Goal: Information Seeking & Learning: Find contact information

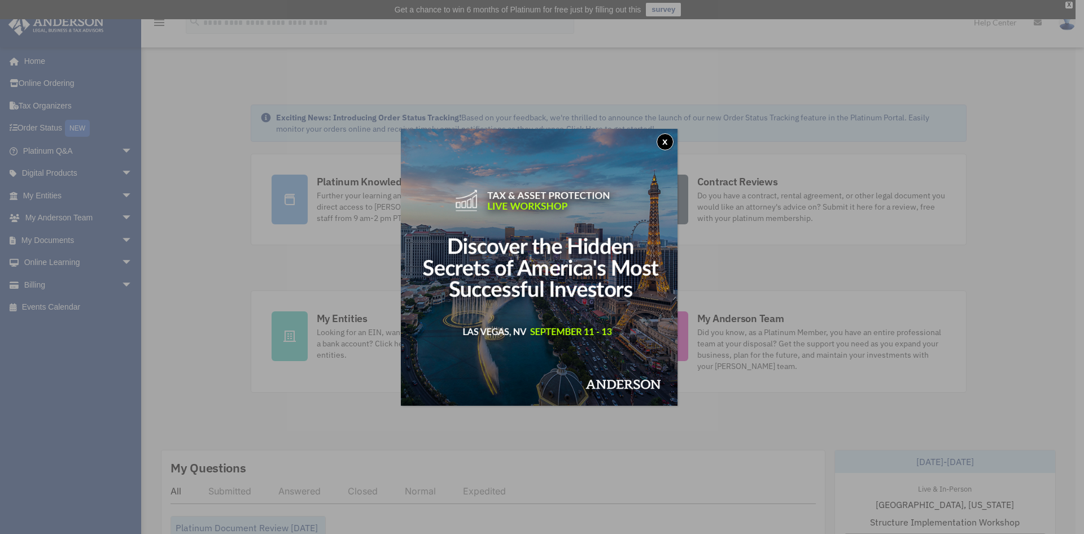
click at [671, 137] on button "x" at bounding box center [665, 141] width 17 height 17
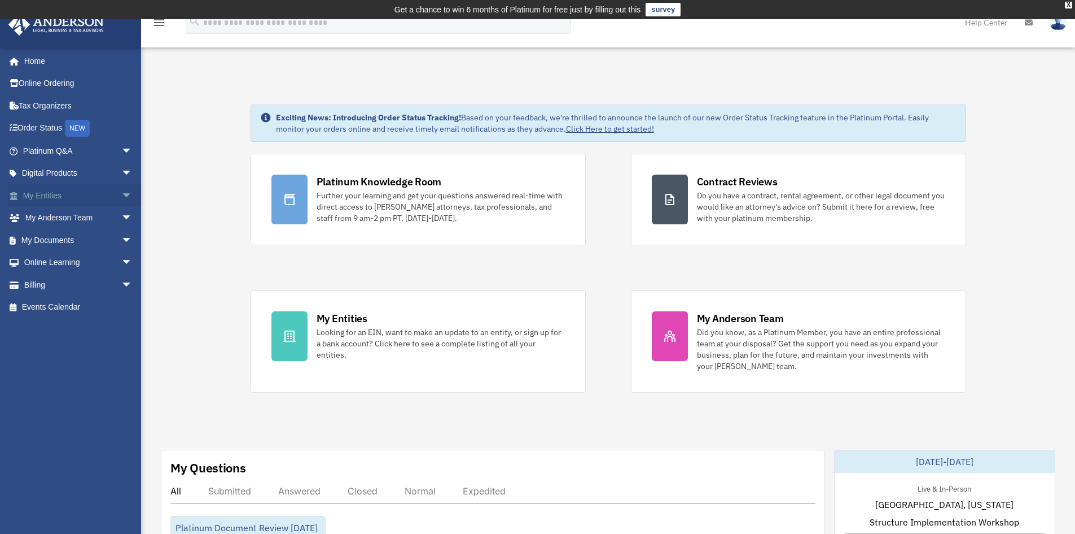
click at [65, 194] on link "My Entities arrow_drop_down" at bounding box center [79, 195] width 142 height 23
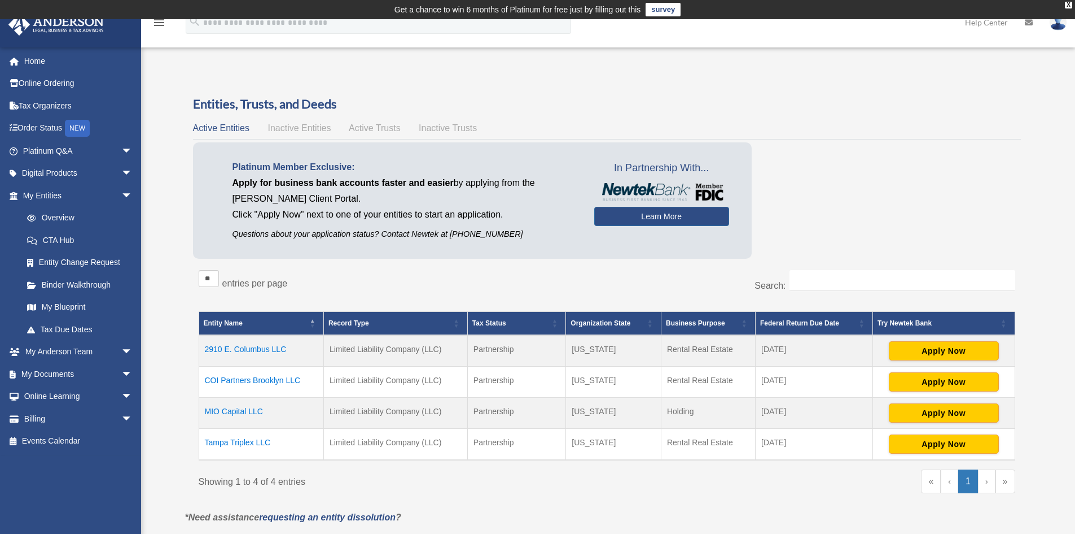
click at [226, 410] on td "MIO Capital LLC" at bounding box center [261, 412] width 125 height 31
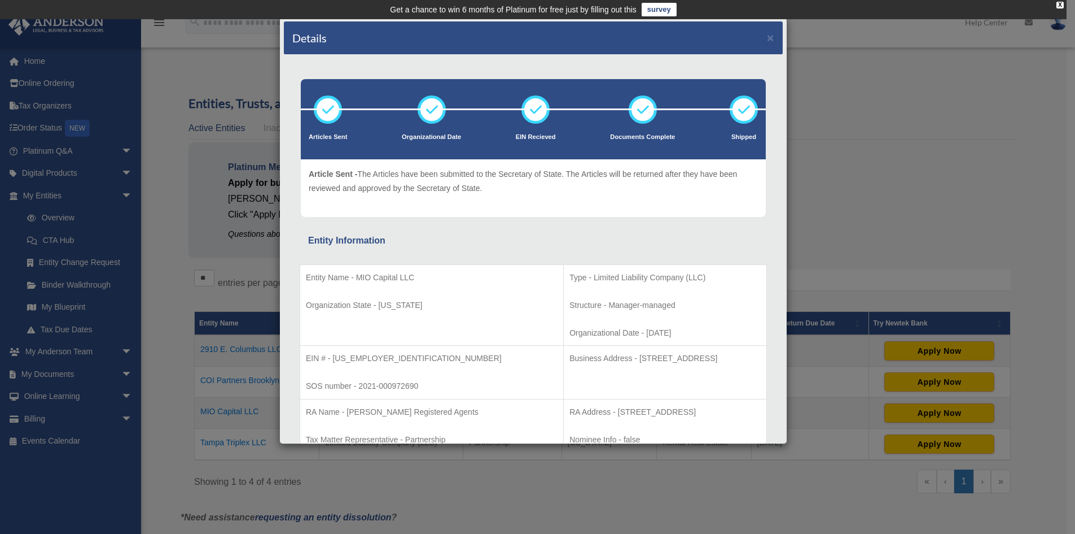
click at [898, 224] on div "Details × Articles Sent Organizational Date" at bounding box center [537, 267] width 1075 height 534
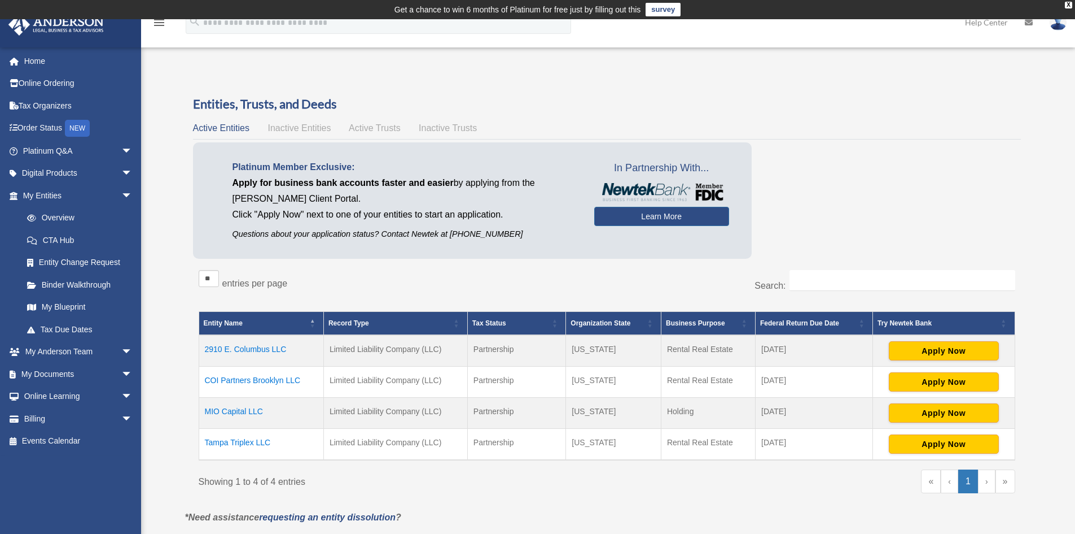
scroll to position [276, 0]
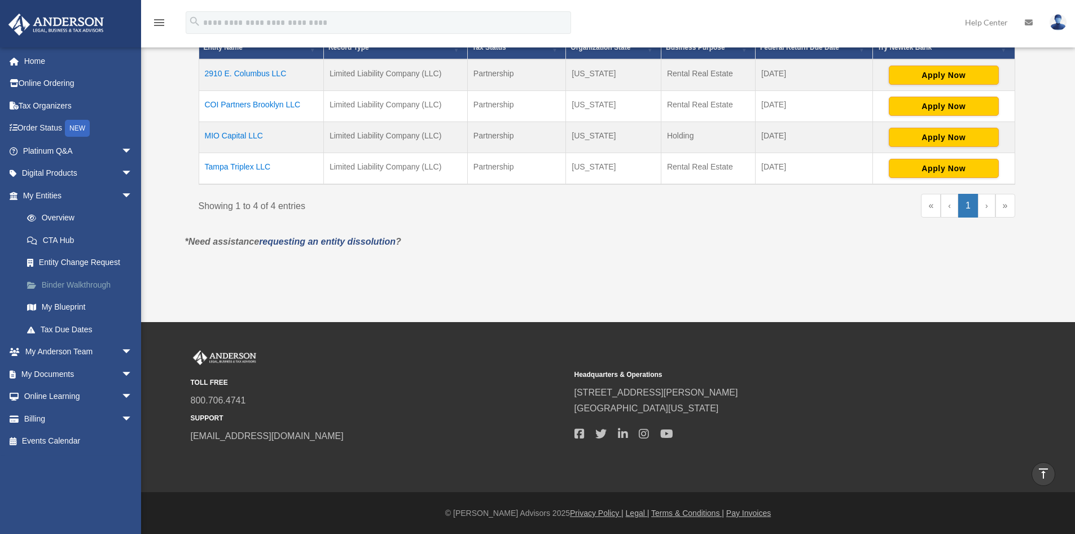
click at [104, 290] on link "Binder Walkthrough" at bounding box center [83, 284] width 134 height 23
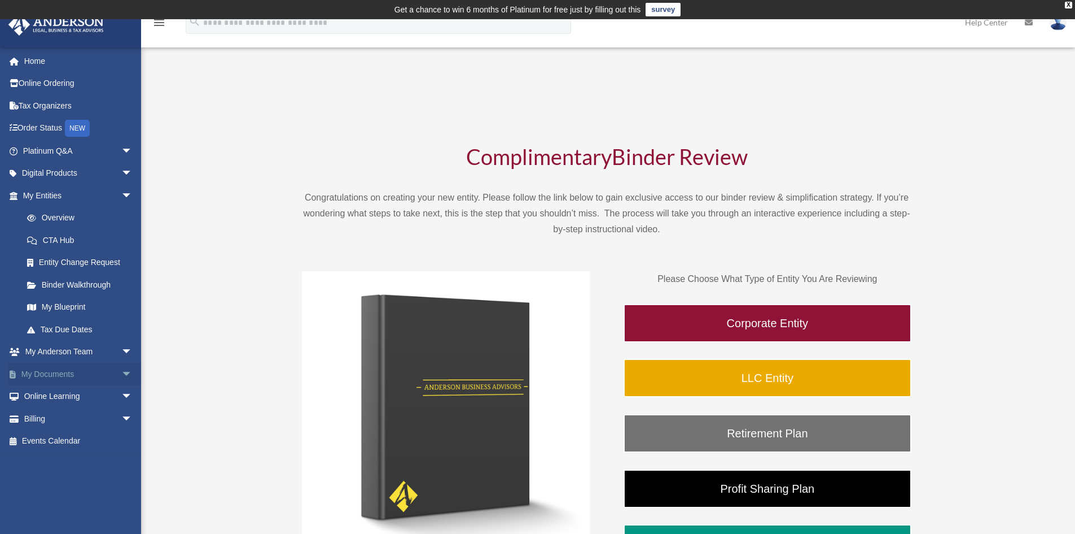
click at [73, 369] on link "My Documents arrow_drop_down" at bounding box center [79, 373] width 142 height 23
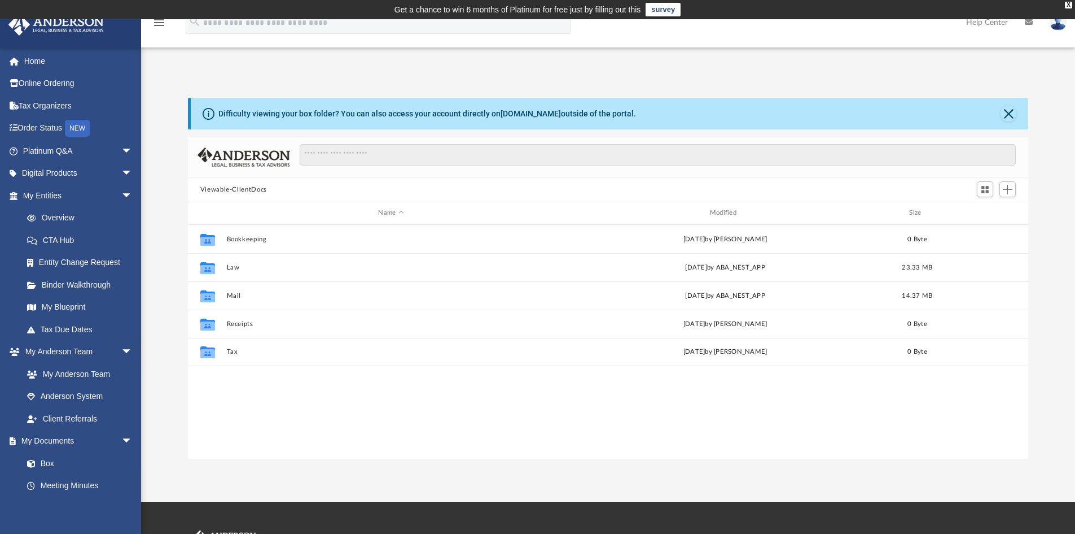
scroll to position [248, 832]
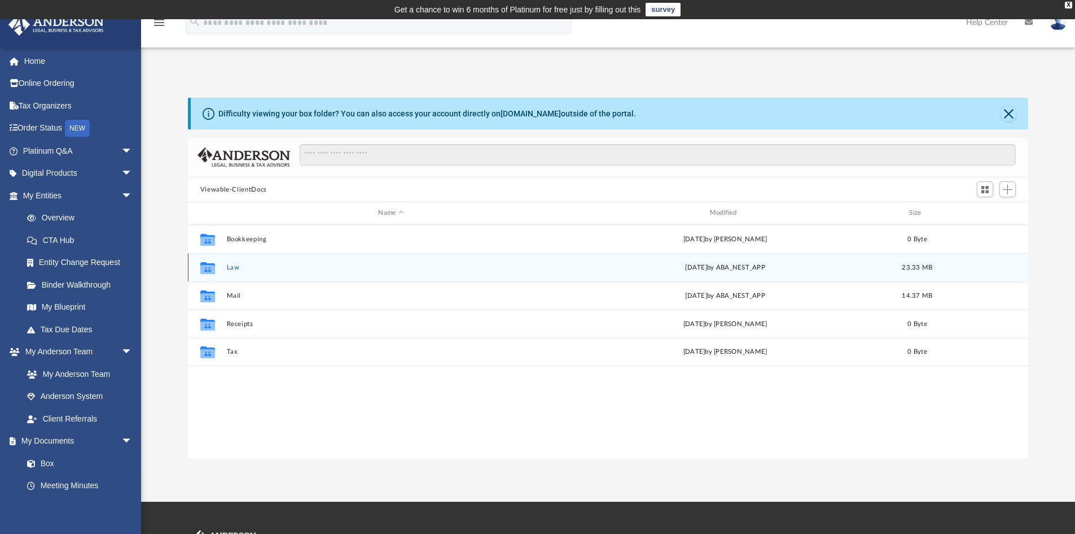
click at [279, 269] on button "Law" at bounding box center [390, 267] width 329 height 7
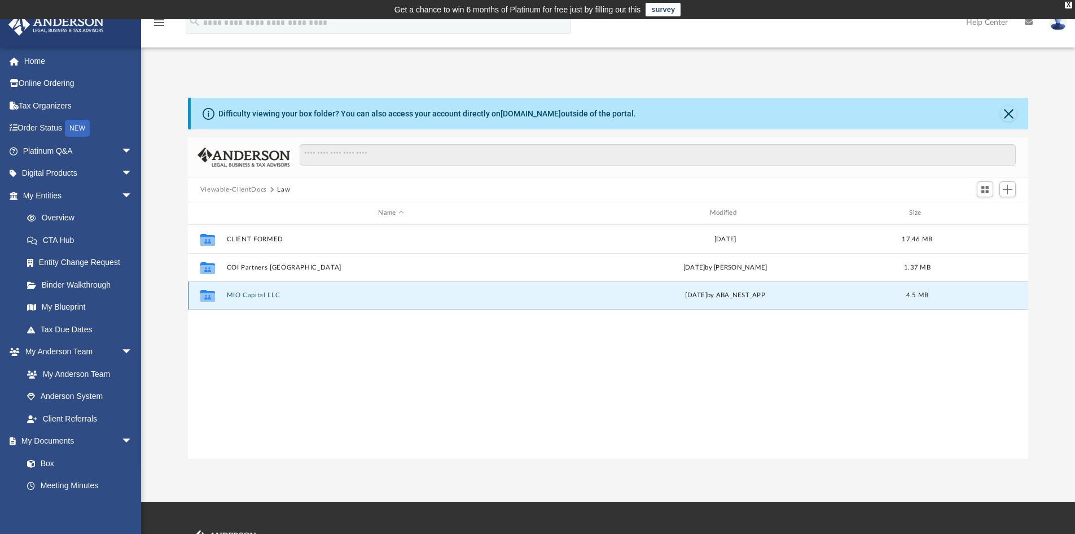
click at [281, 296] on button "MIO Capital LLC" at bounding box center [390, 294] width 329 height 7
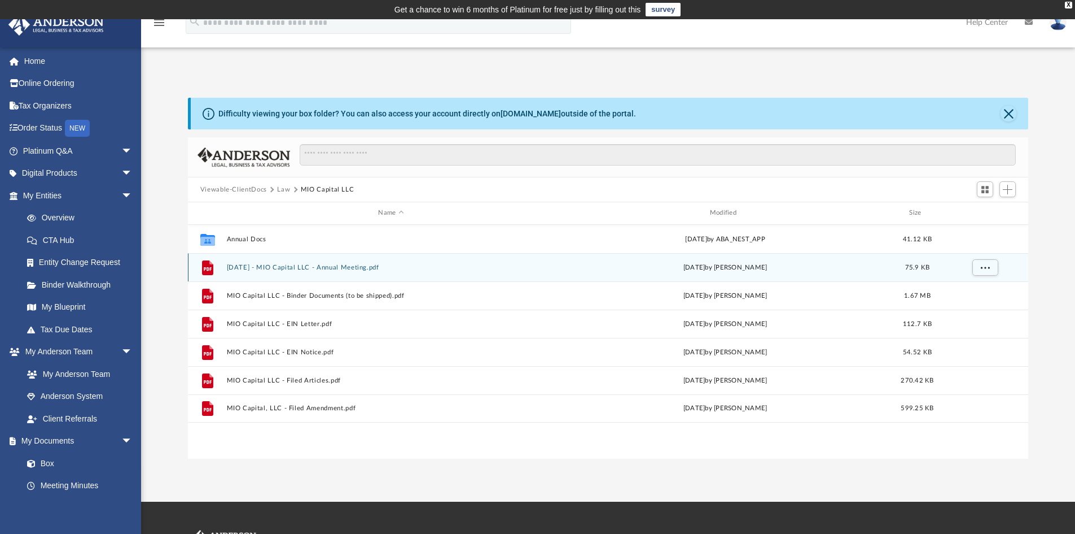
click at [320, 269] on button "2023.04.01 - MIO Capital LLC - Annual Meeting.pdf" at bounding box center [390, 267] width 329 height 7
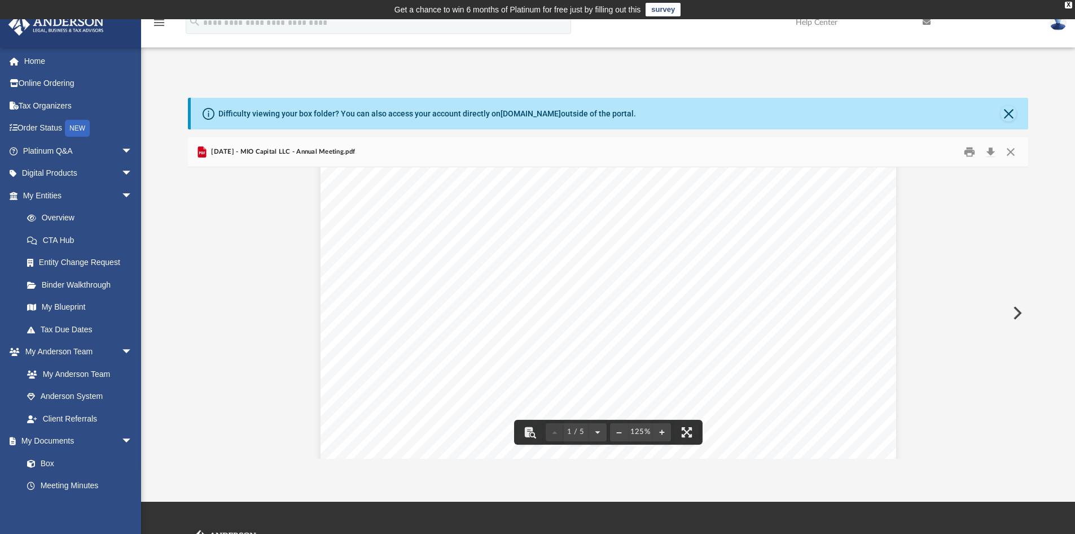
scroll to position [0, 0]
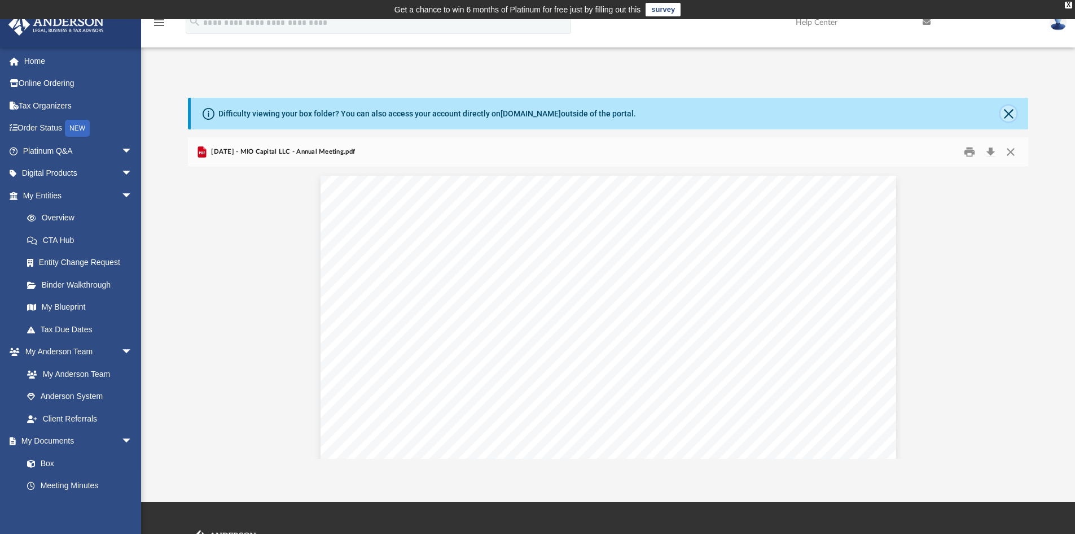
click at [1013, 118] on button "Close" at bounding box center [1009, 114] width 16 height 16
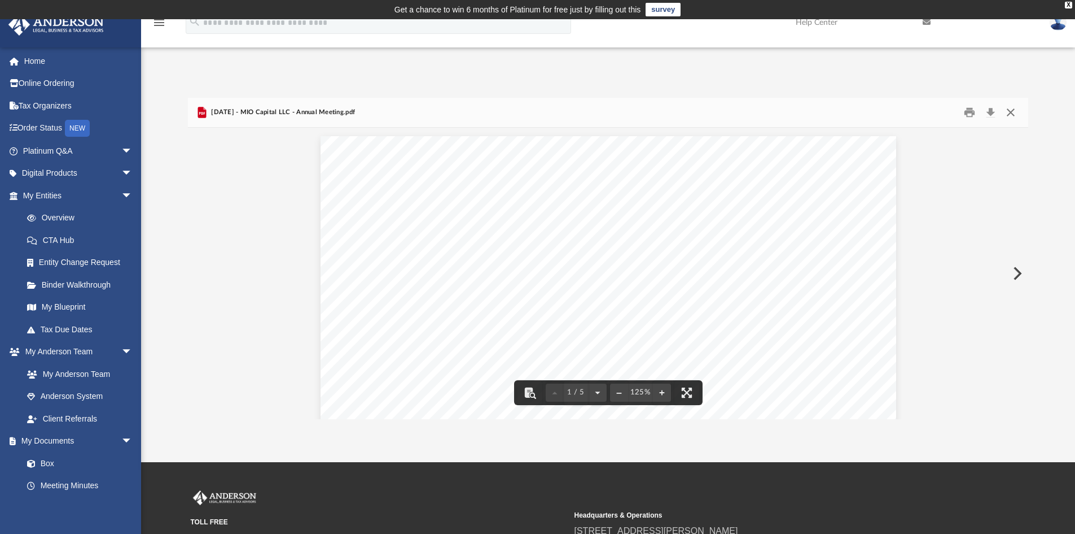
click at [1011, 116] on button "Close" at bounding box center [1011, 113] width 20 height 18
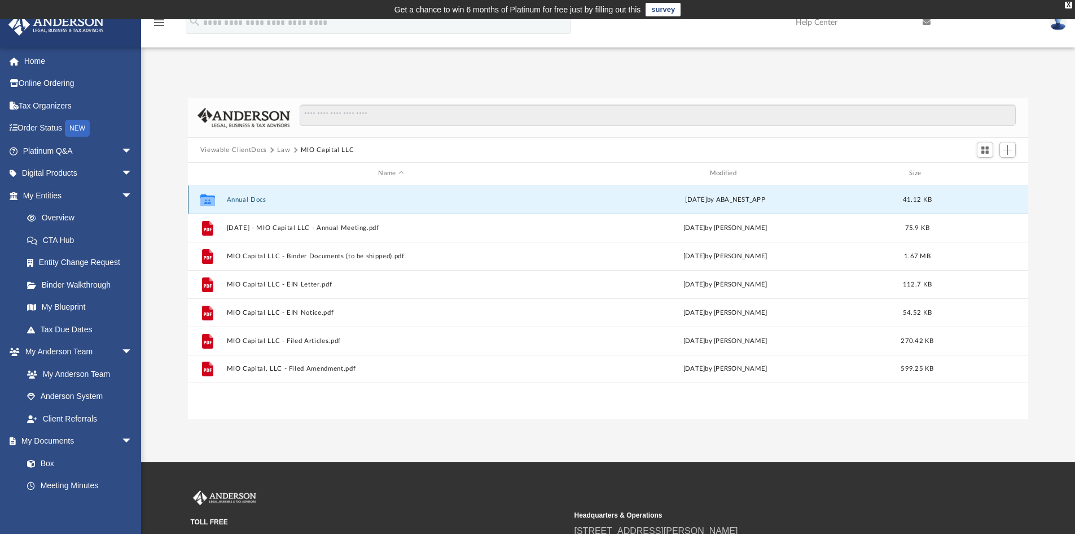
click at [241, 201] on button "Annual Docs" at bounding box center [390, 199] width 329 height 7
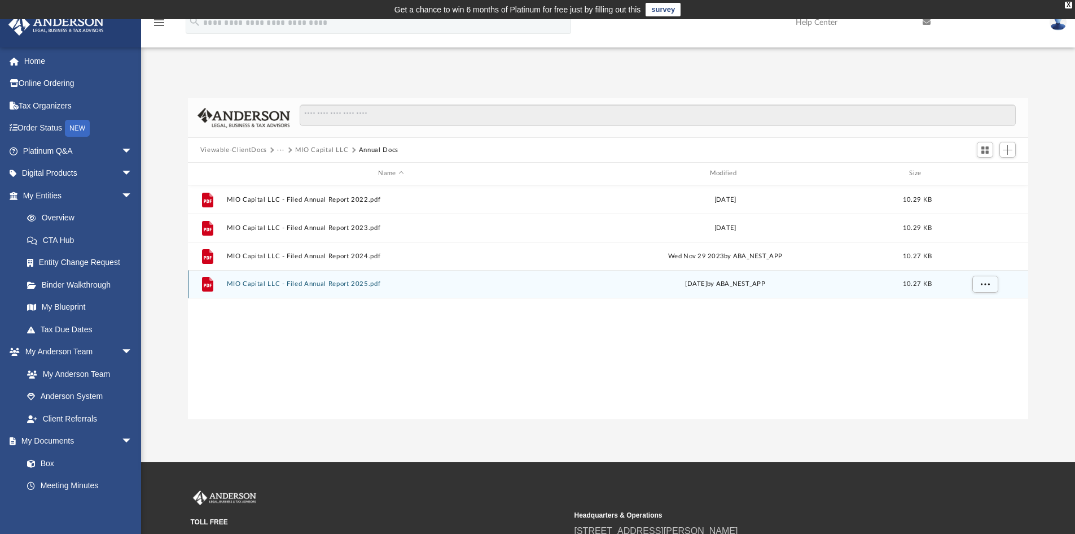
click at [342, 283] on button "MIO Capital LLC - Filed Annual Report 2025.pdf" at bounding box center [390, 283] width 329 height 7
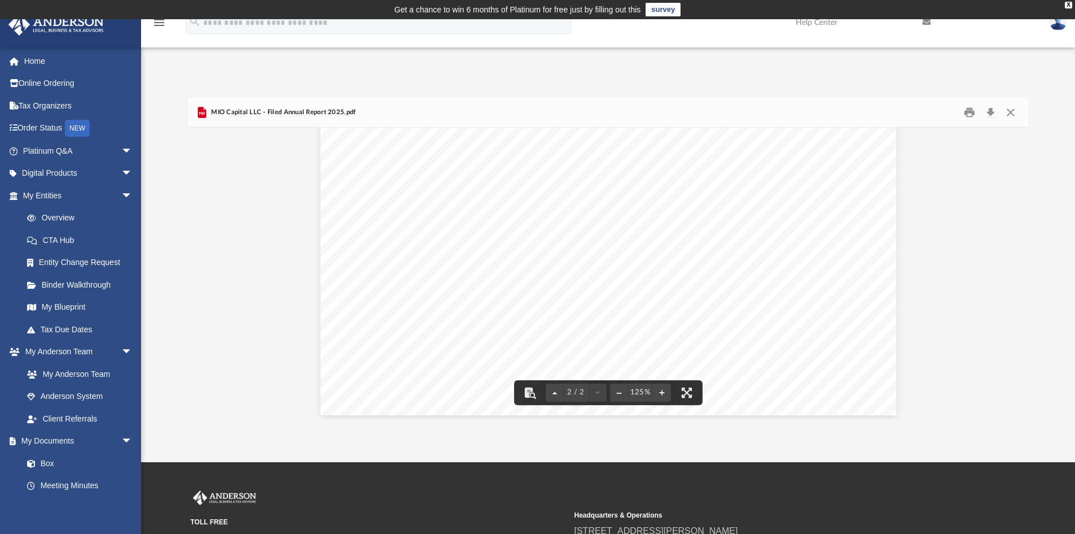
scroll to position [1233, 0]
click at [1011, 112] on button "Close" at bounding box center [1011, 113] width 20 height 18
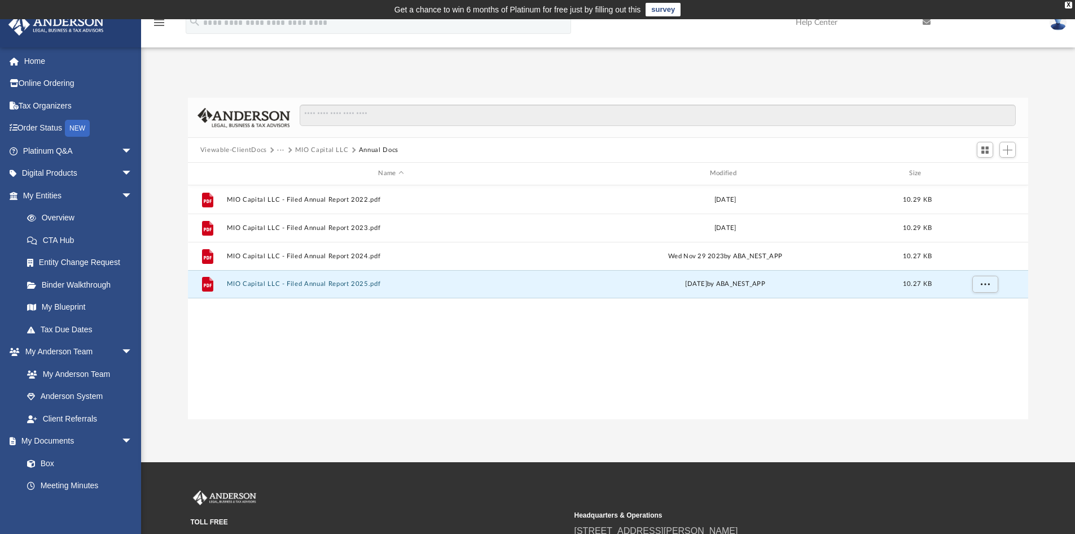
click at [327, 152] on button "MIO Capital LLC" at bounding box center [322, 150] width 54 height 10
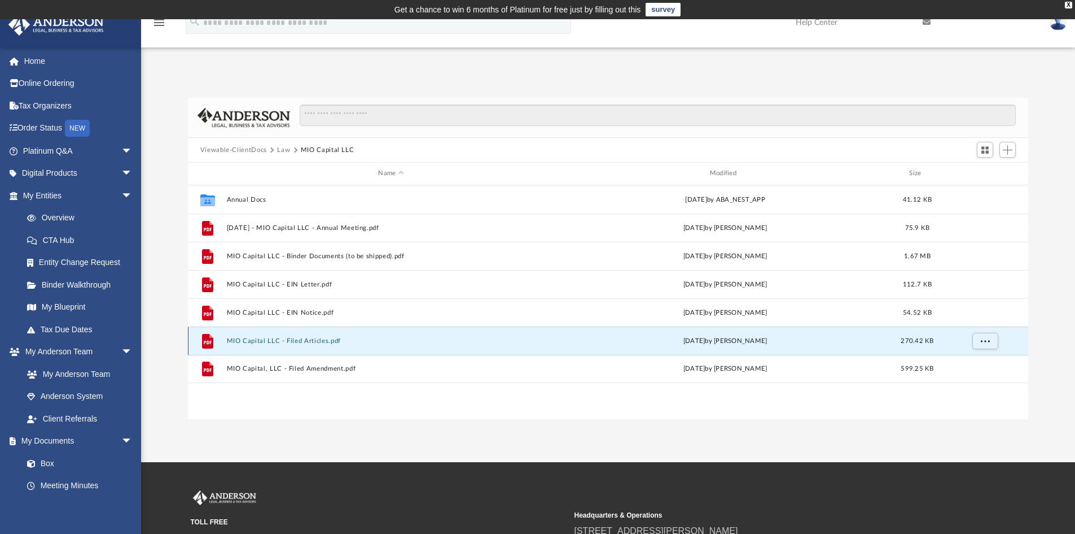
click at [298, 342] on button "MIO Capital LLC - Filed Articles.pdf" at bounding box center [390, 340] width 329 height 7
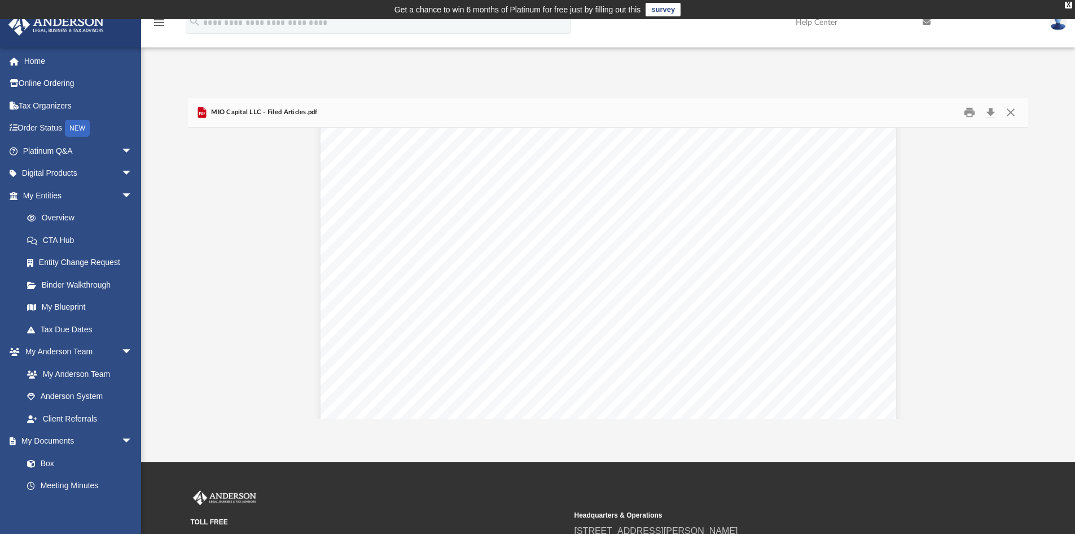
scroll to position [2757, 0]
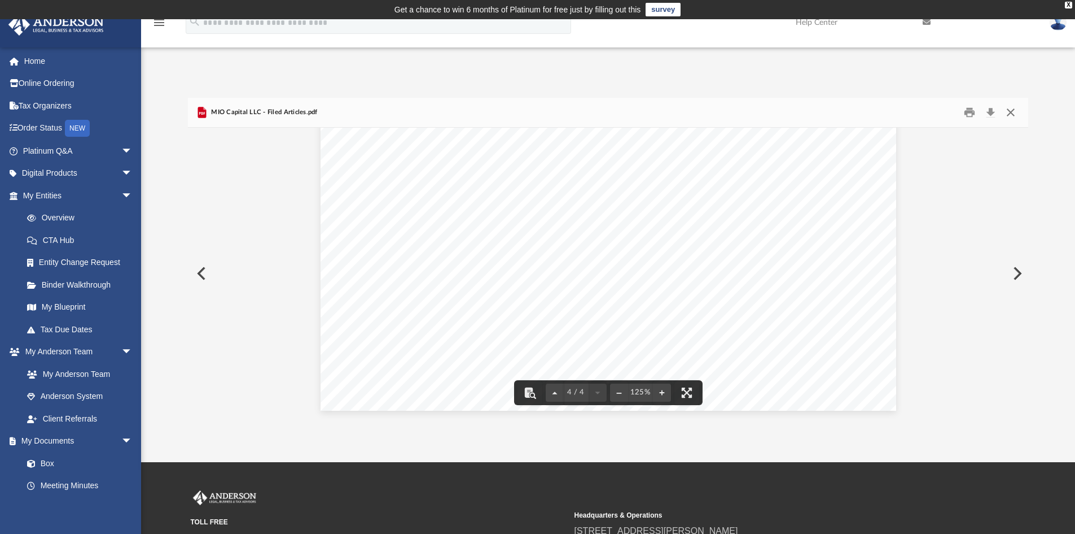
click at [1012, 114] on button "Close" at bounding box center [1011, 113] width 20 height 18
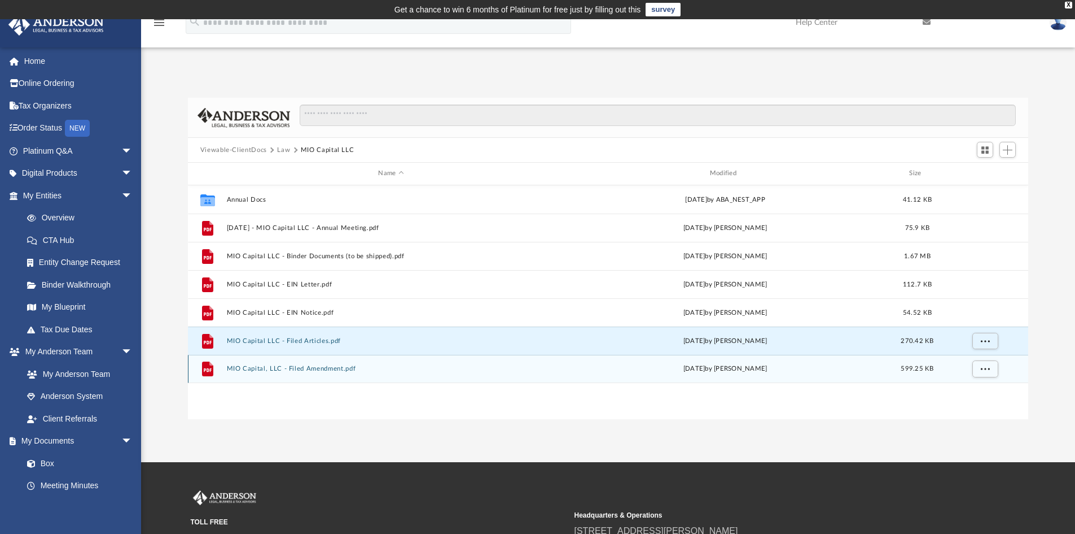
click at [317, 369] on button "MIO Capital, LLC - Filed Amendment.pdf" at bounding box center [390, 368] width 329 height 7
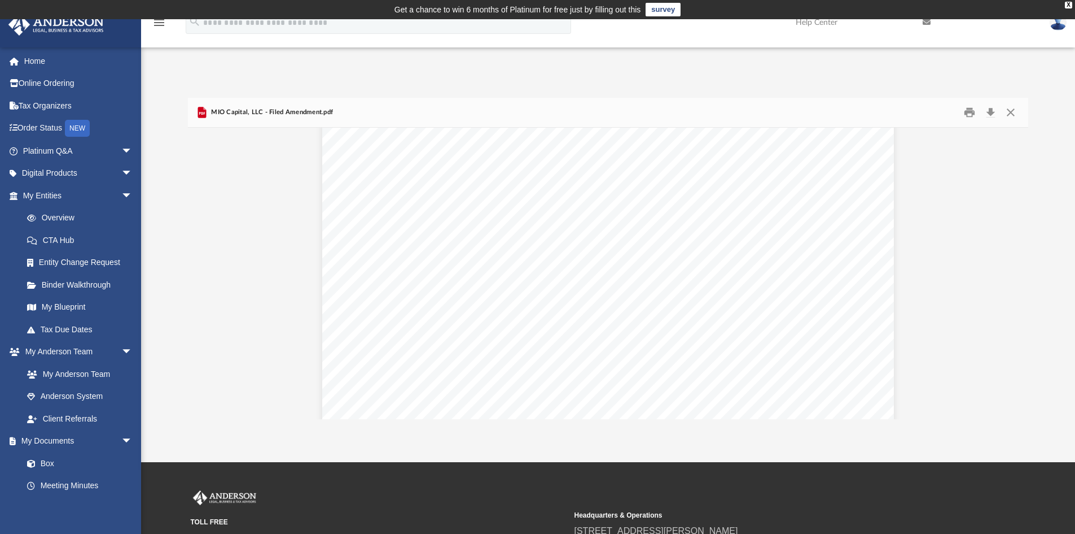
scroll to position [0, 0]
click at [1012, 108] on button "Close" at bounding box center [1011, 113] width 20 height 18
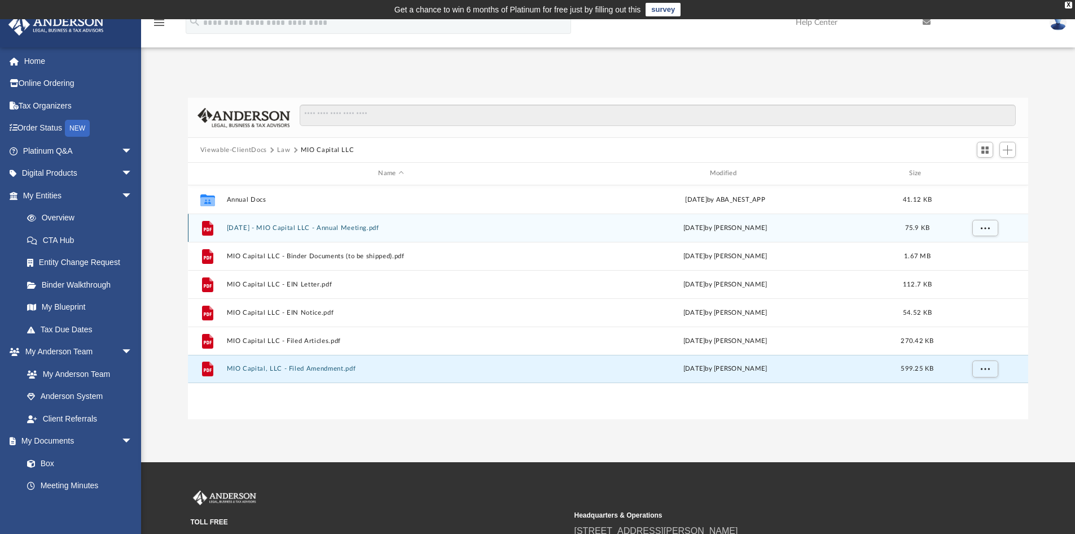
click at [386, 230] on button "2023.04.01 - MIO Capital LLC - Annual Meeting.pdf" at bounding box center [390, 227] width 329 height 7
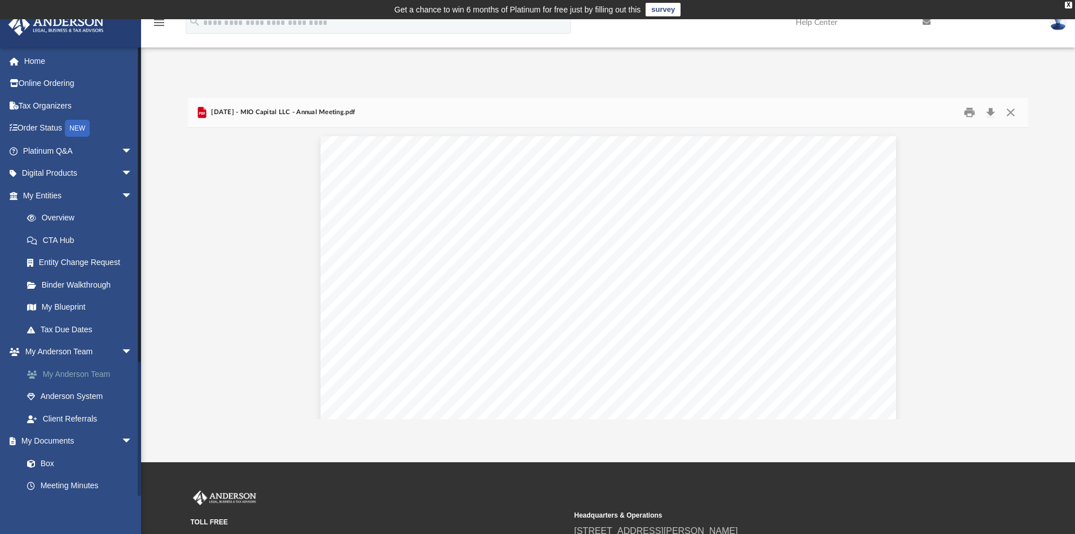
click at [85, 373] on link "My Anderson Team" at bounding box center [83, 373] width 134 height 23
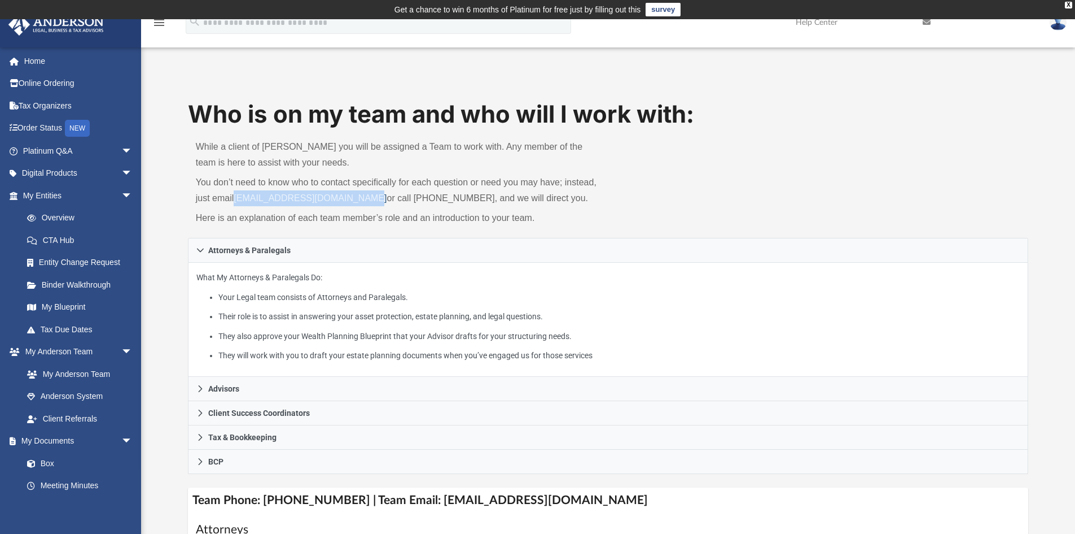
drag, startPoint x: 369, startPoint y: 199, endPoint x: 239, endPoint y: 195, distance: 129.9
click at [239, 195] on p "You don’t need to know who to contact specifically for each question or need yo…" at bounding box center [398, 190] width 405 height 32
copy link "myteam@andersonadvisors.com"
click at [62, 242] on link "CTA Hub" at bounding box center [83, 240] width 134 height 23
click at [76, 262] on link "Entity Change Request" at bounding box center [83, 262] width 134 height 23
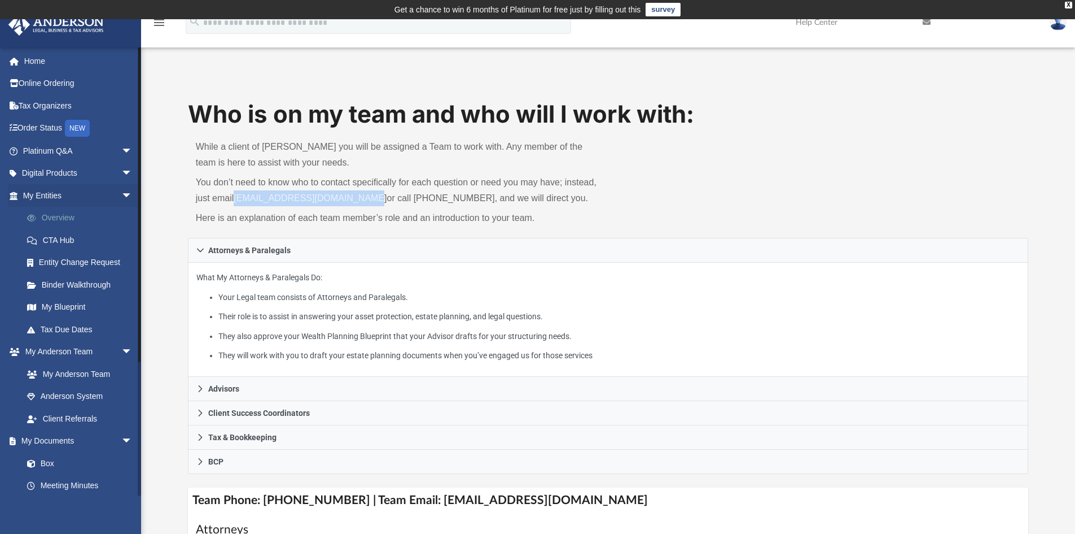
click at [54, 214] on link "Overview" at bounding box center [83, 218] width 134 height 23
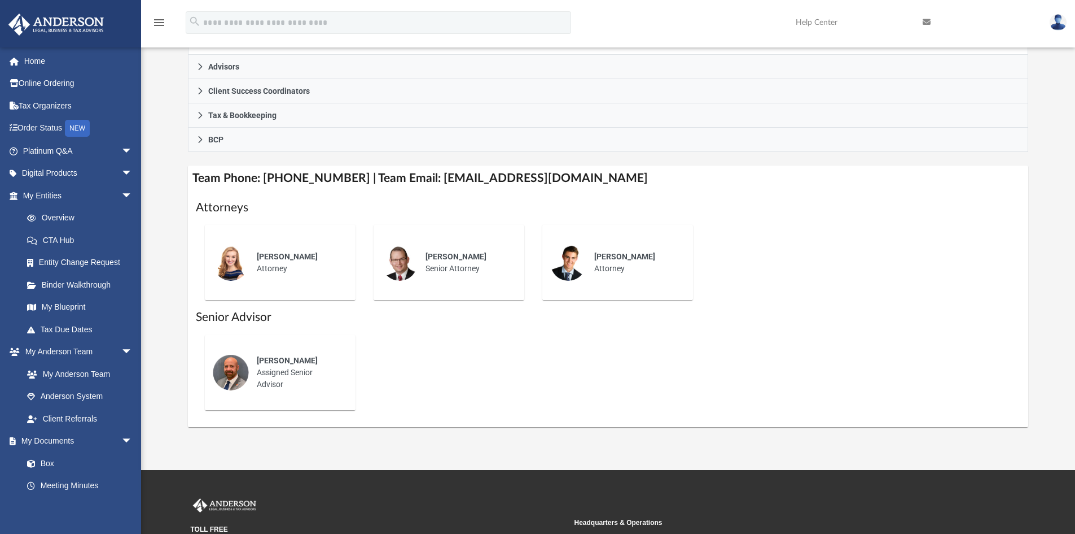
scroll to position [339, 0]
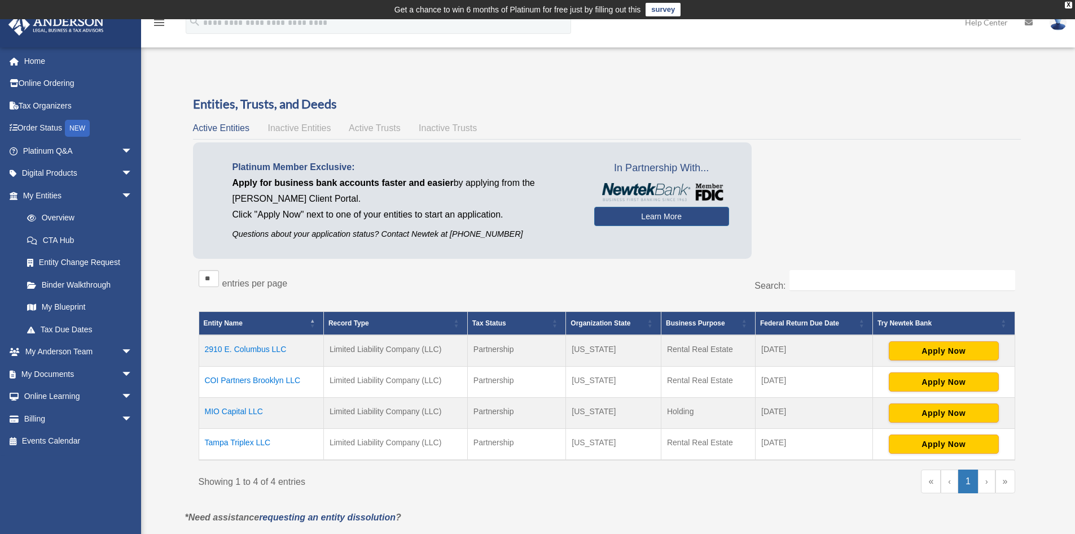
click at [247, 409] on td "MIO Capital LLC" at bounding box center [261, 412] width 125 height 31
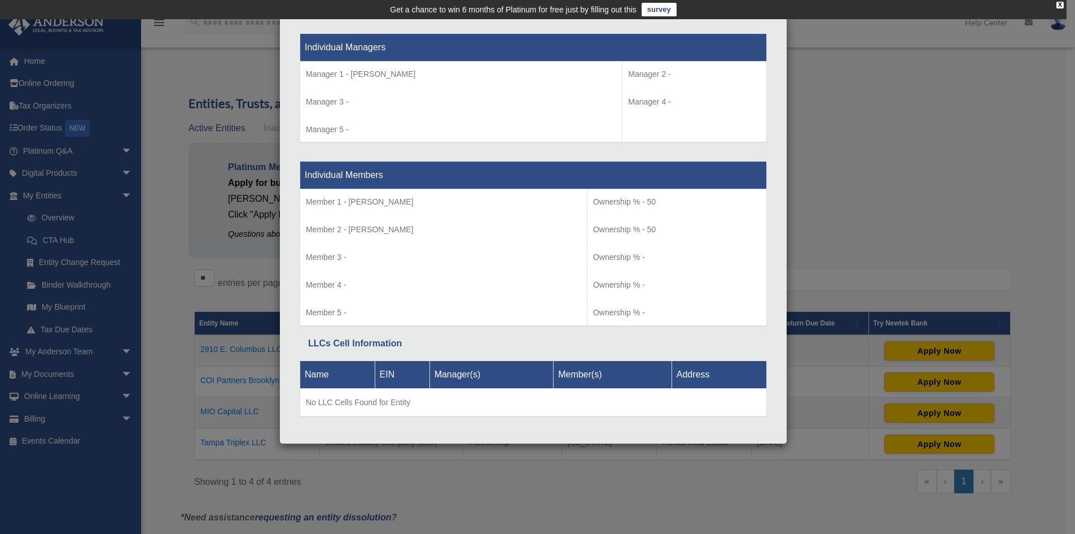
scroll to position [1063, 0]
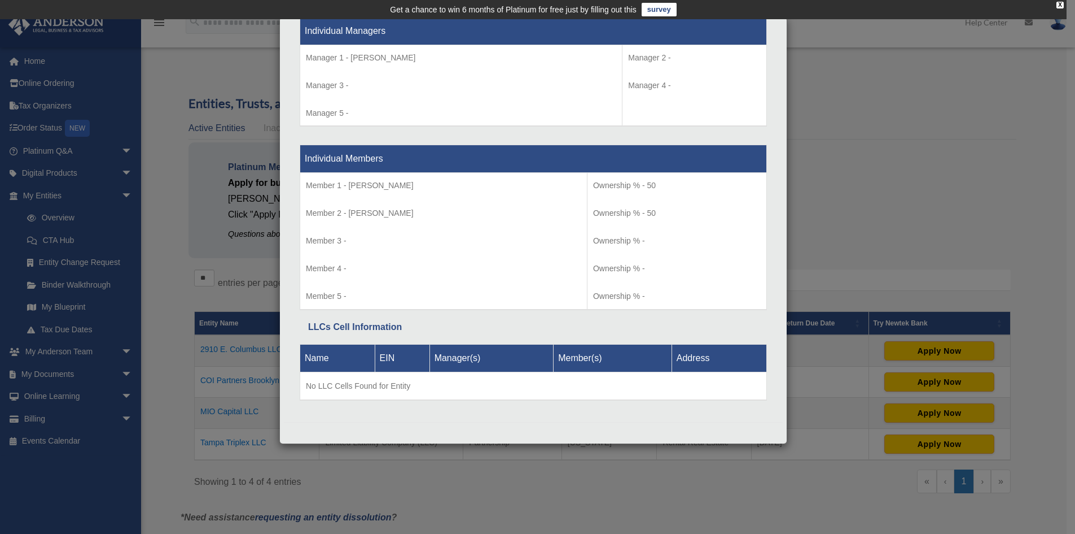
click at [931, 167] on div "Details × Articles Sent Organizational Date" at bounding box center [537, 267] width 1075 height 534
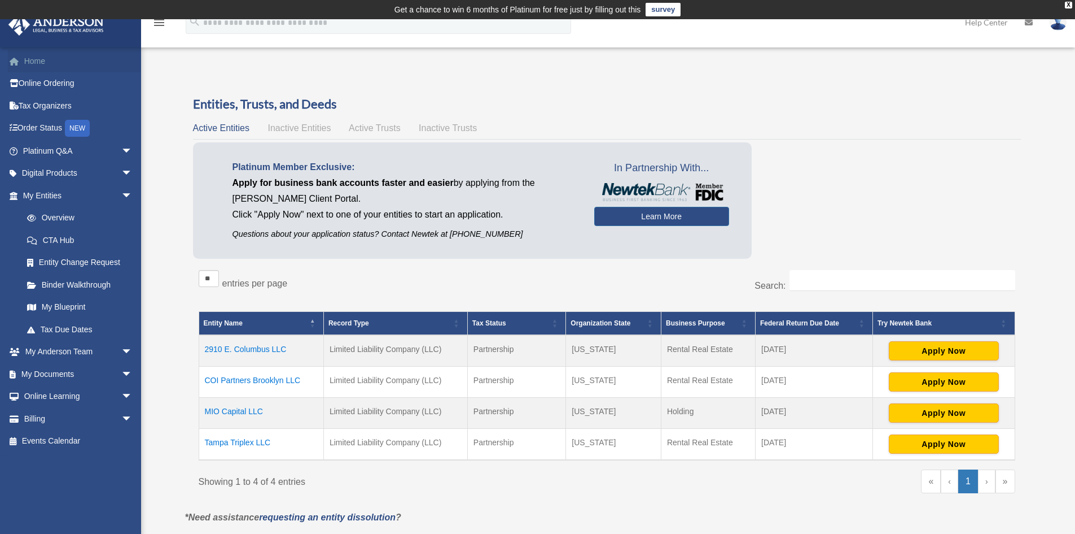
click at [34, 64] on link "Home" at bounding box center [79, 61] width 142 height 23
